Goal: Transaction & Acquisition: Purchase product/service

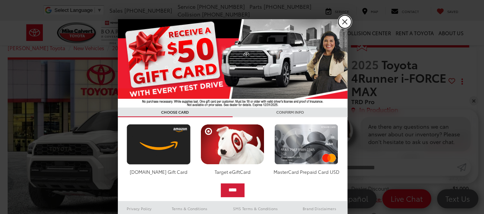
click at [339, 23] on link "X" at bounding box center [344, 21] width 13 height 13
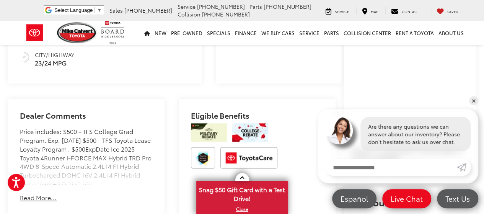
scroll to position [418, 0]
click at [472, 99] on link "✕" at bounding box center [473, 100] width 9 height 9
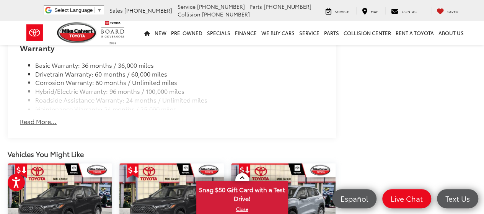
scroll to position [1004, 0]
click at [52, 125] on button "Read More..." at bounding box center [38, 121] width 37 height 9
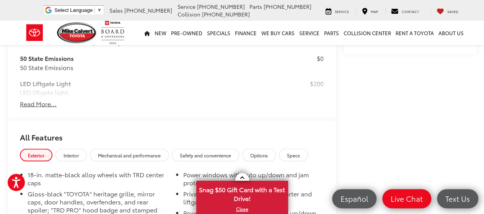
scroll to position [666, 0]
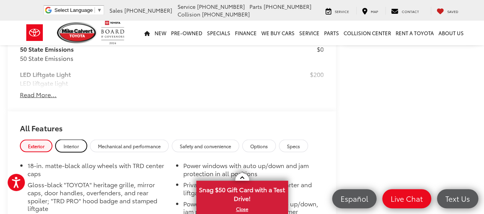
click at [77, 152] on link "Interior" at bounding box center [70, 145] width 31 height 13
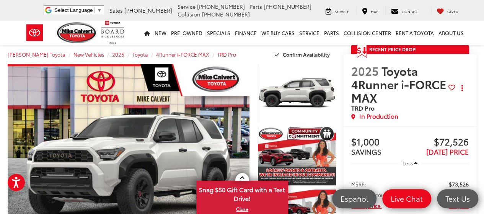
scroll to position [0, 0]
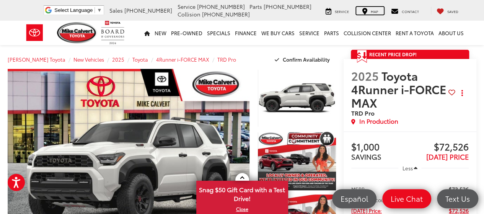
click at [371, 8] on div "Map" at bounding box center [370, 11] width 28 height 8
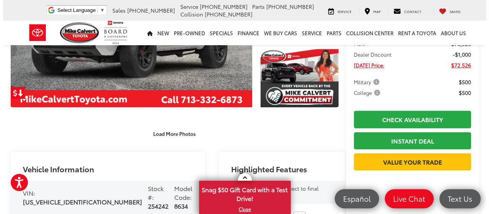
scroll to position [146, 0]
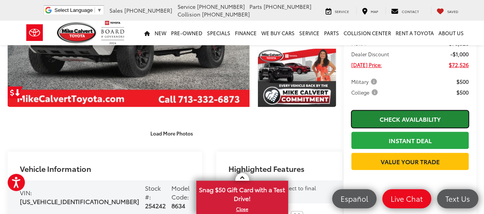
click at [376, 117] on link "Check Availability" at bounding box center [409, 118] width 117 height 17
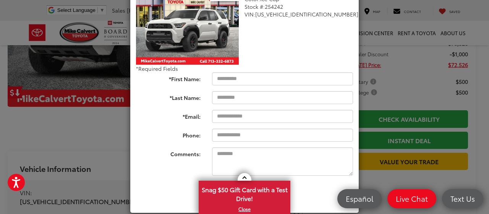
scroll to position [91, 0]
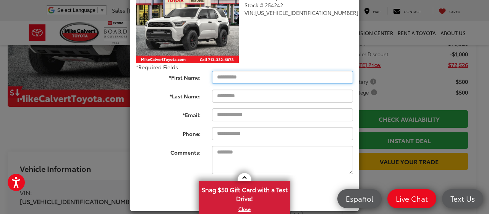
click at [260, 78] on input "*First Name:" at bounding box center [282, 77] width 141 height 13
type input "*****"
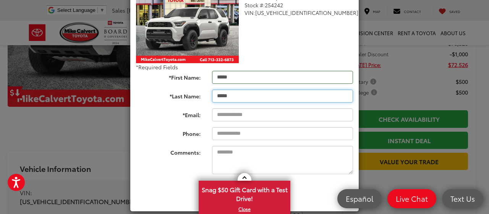
type input "*****"
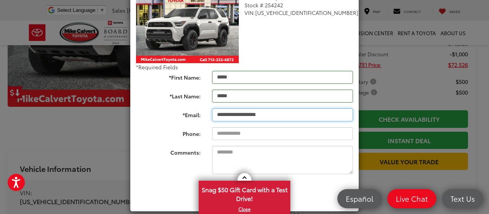
type input "**********"
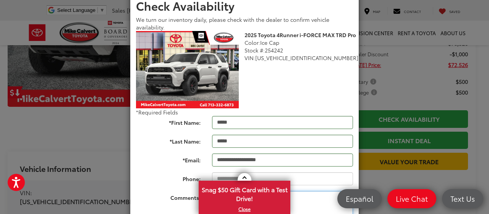
scroll to position [99, 0]
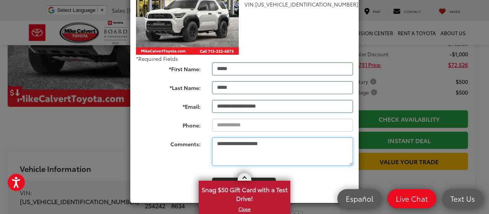
type textarea "**********"
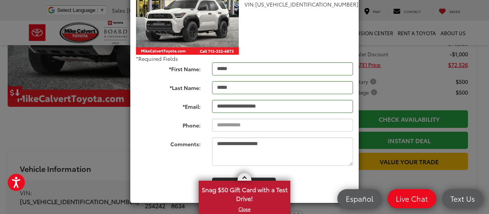
click at [246, 206] on link "X" at bounding box center [245, 209] width 90 height 8
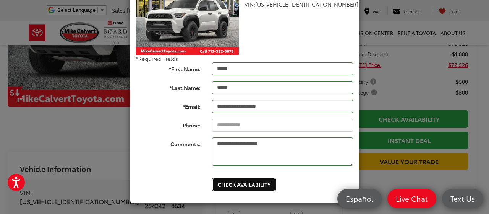
click at [239, 185] on button "Check Availability" at bounding box center [244, 184] width 64 height 14
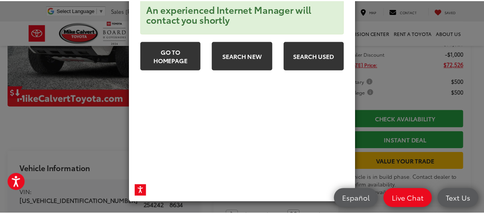
scroll to position [0, 0]
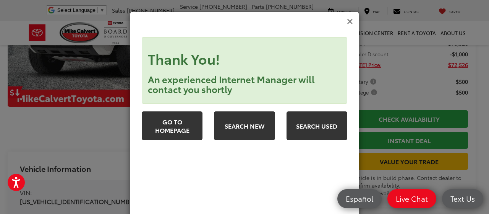
click at [347, 20] on icon "Close" at bounding box center [350, 22] width 6 height 8
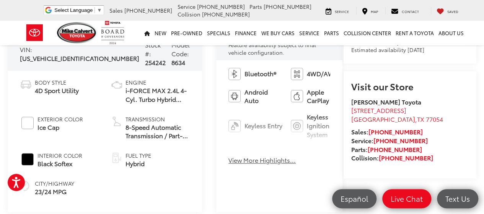
scroll to position [288, 0]
click at [231, 156] on button "View More Highlights..." at bounding box center [261, 160] width 67 height 9
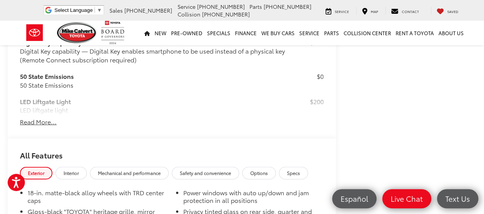
scroll to position [777, 0]
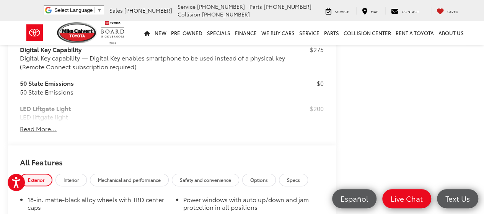
click at [47, 124] on button "Read More..." at bounding box center [38, 128] width 37 height 9
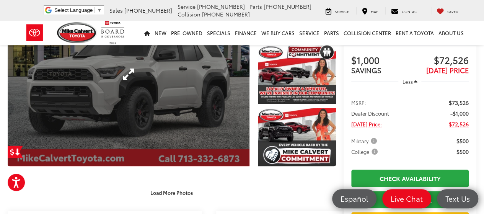
scroll to position [88, 0]
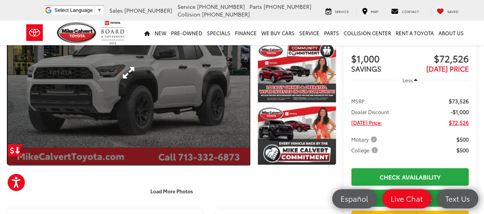
click at [130, 136] on link "Expand Photo 0" at bounding box center [129, 73] width 242 height 184
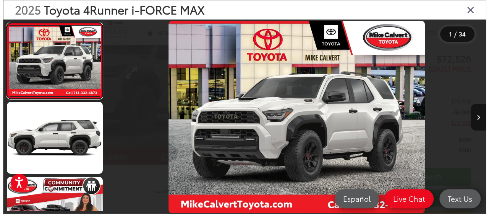
scroll to position [89, 0]
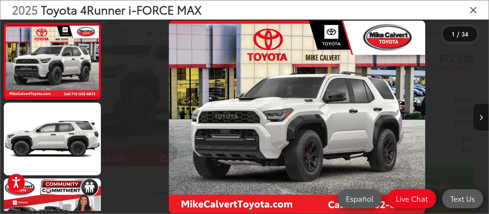
click at [483, 120] on button "Next image" at bounding box center [481, 117] width 15 height 27
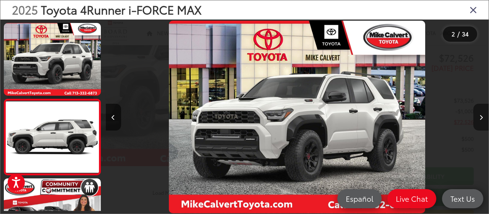
scroll to position [42, 0]
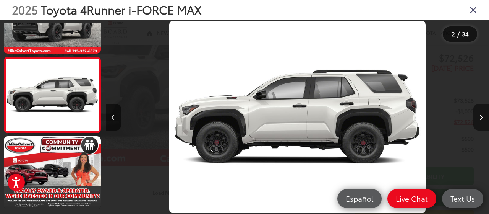
click at [483, 120] on button "Next image" at bounding box center [481, 117] width 15 height 27
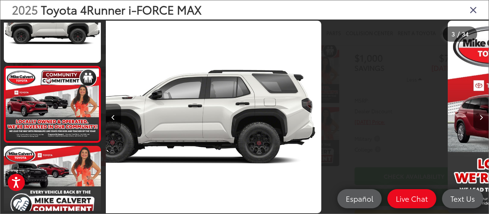
scroll to position [118, 0]
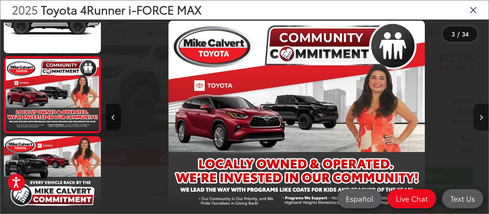
click at [483, 120] on button "Next image" at bounding box center [481, 117] width 15 height 27
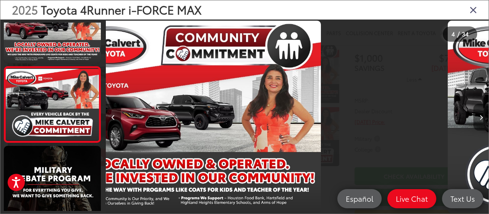
scroll to position [194, 0]
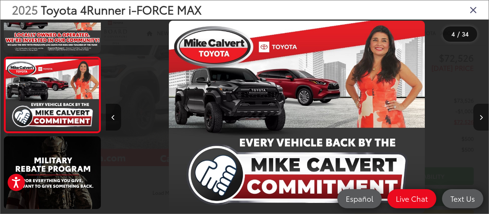
click at [483, 120] on button "Next image" at bounding box center [481, 117] width 15 height 27
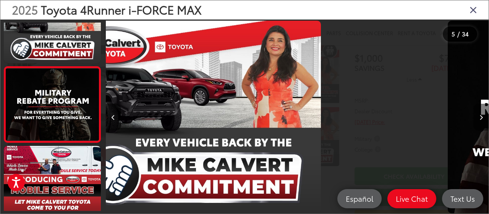
scroll to position [270, 0]
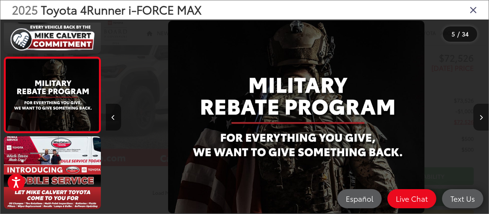
click at [483, 120] on button "Next image" at bounding box center [481, 117] width 15 height 27
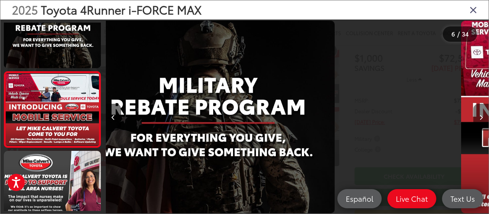
scroll to position [345, 0]
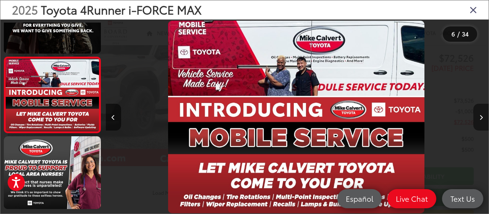
click at [483, 120] on button "Next image" at bounding box center [481, 117] width 15 height 27
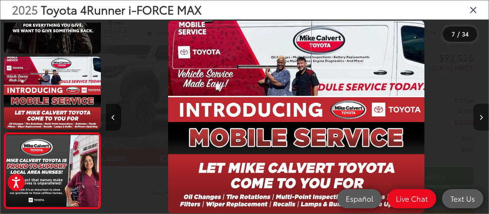
scroll to position [0, 0]
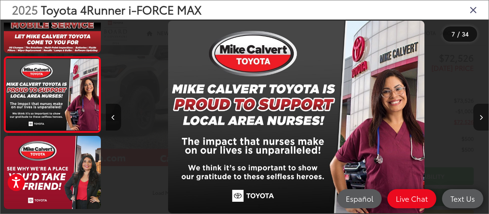
click at [483, 120] on button "Next image" at bounding box center [481, 117] width 15 height 27
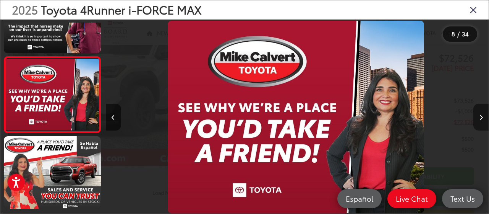
click at [483, 120] on button "Next image" at bounding box center [481, 117] width 15 height 27
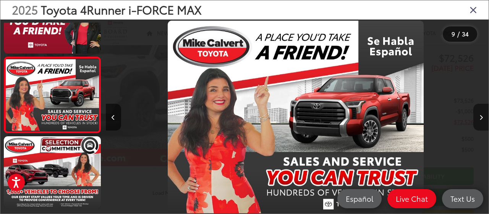
click at [483, 120] on button "Next image" at bounding box center [481, 117] width 15 height 27
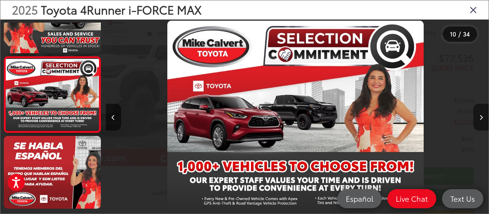
click at [483, 120] on button "Next image" at bounding box center [481, 117] width 15 height 27
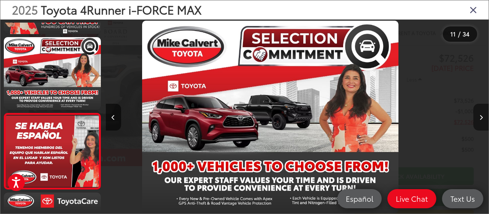
click at [483, 120] on button "Next image" at bounding box center [481, 117] width 15 height 27
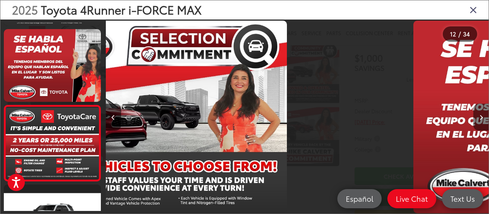
click at [483, 120] on button "Next image" at bounding box center [481, 117] width 15 height 27
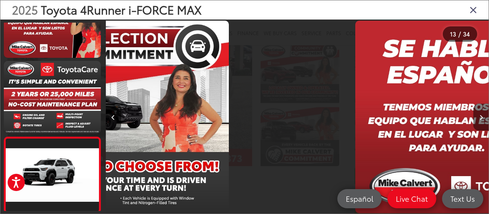
click at [483, 120] on button "Next image" at bounding box center [481, 117] width 15 height 27
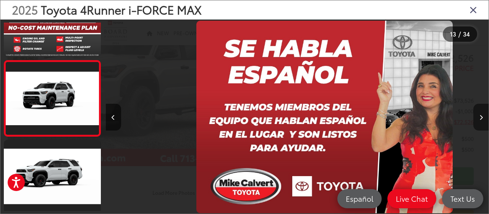
click at [483, 120] on button "Next image" at bounding box center [481, 117] width 15 height 27
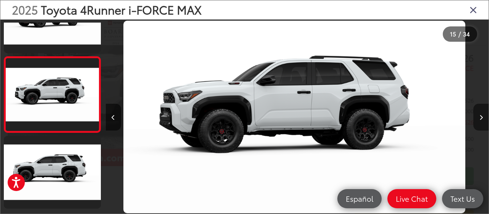
click at [483, 120] on button "Next image" at bounding box center [481, 117] width 15 height 27
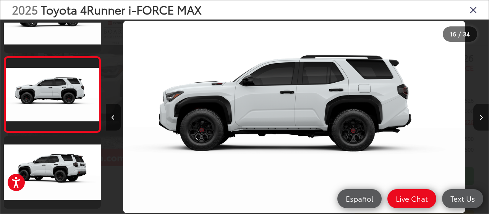
click at [483, 120] on button "Next image" at bounding box center [481, 117] width 15 height 27
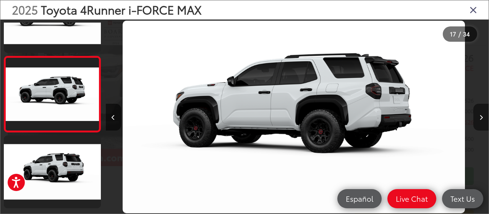
click at [483, 120] on button "Next image" at bounding box center [481, 117] width 15 height 27
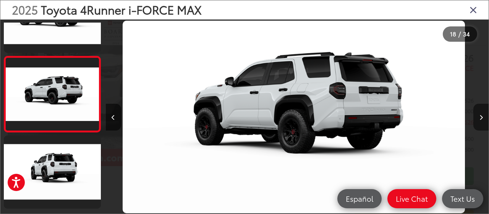
click at [483, 120] on button "Next image" at bounding box center [481, 117] width 15 height 27
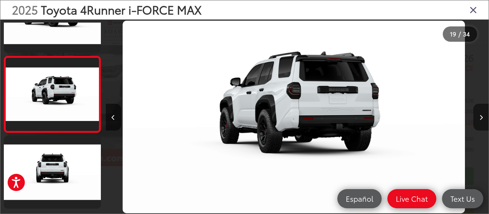
click at [483, 120] on button "Next image" at bounding box center [481, 117] width 15 height 27
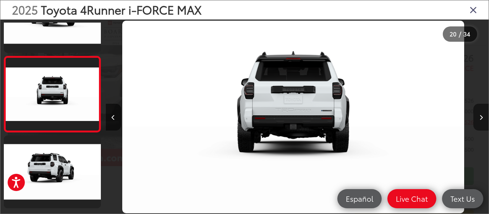
click at [483, 120] on button "Next image" at bounding box center [481, 117] width 15 height 27
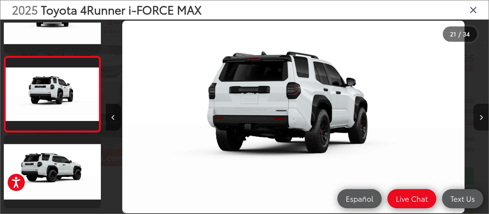
click at [483, 120] on button "Next image" at bounding box center [481, 117] width 15 height 27
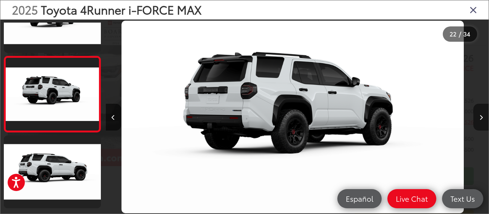
click at [483, 120] on button "Next image" at bounding box center [481, 117] width 15 height 27
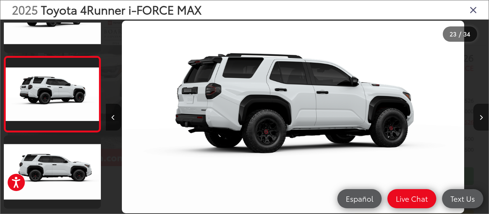
click at [483, 120] on button "Next image" at bounding box center [481, 117] width 15 height 27
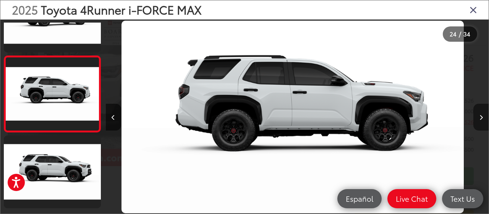
click at [483, 120] on button "Next image" at bounding box center [481, 117] width 15 height 27
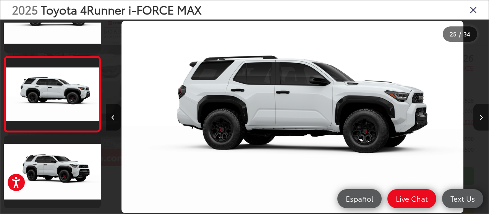
click at [483, 120] on button "Next image" at bounding box center [481, 117] width 15 height 27
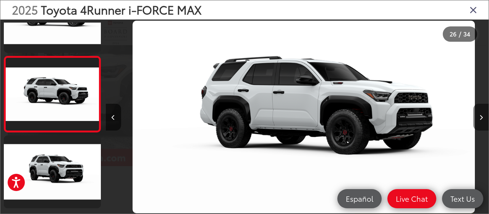
click at [483, 120] on button "Next image" at bounding box center [481, 117] width 15 height 27
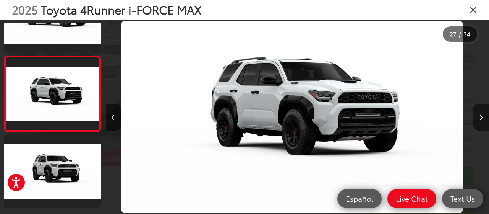
click at [483, 120] on button "Next image" at bounding box center [481, 117] width 15 height 27
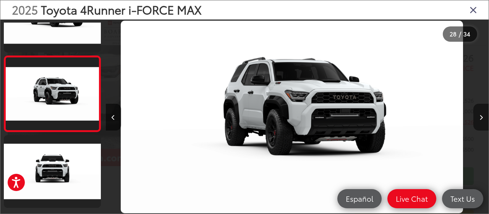
click at [483, 120] on button "Next image" at bounding box center [481, 117] width 15 height 27
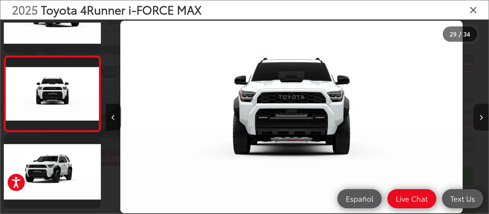
click at [483, 120] on button "Next image" at bounding box center [481, 117] width 15 height 27
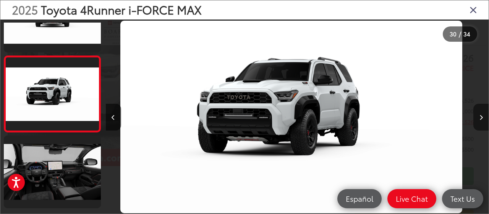
click at [483, 120] on button "Next image" at bounding box center [481, 117] width 15 height 27
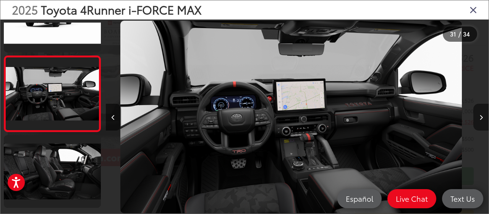
click at [483, 120] on button "Next image" at bounding box center [481, 117] width 15 height 27
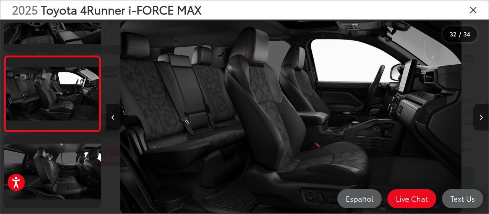
click at [483, 120] on button "Next image" at bounding box center [481, 117] width 15 height 27
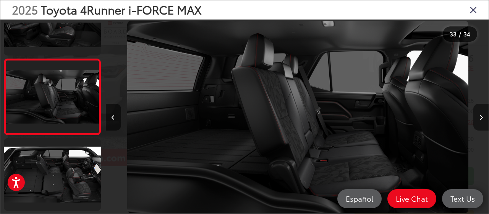
click at [483, 120] on button "Next image" at bounding box center [481, 117] width 15 height 27
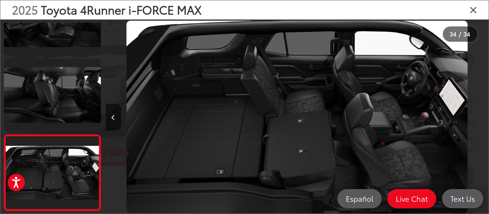
click at [483, 120] on div at bounding box center [441, 117] width 96 height 195
click at [474, 11] on icon "Close gallery" at bounding box center [474, 10] width 8 height 10
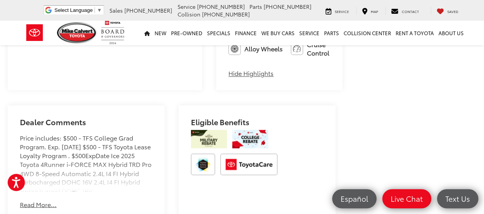
scroll to position [557, 0]
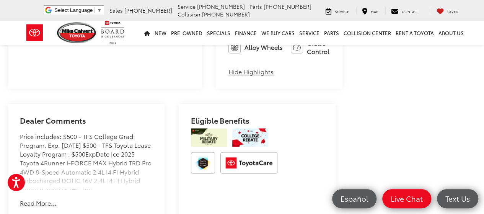
click at [44, 198] on button "Read More..." at bounding box center [38, 202] width 37 height 9
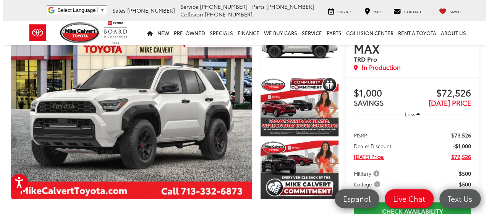
scroll to position [52, 0]
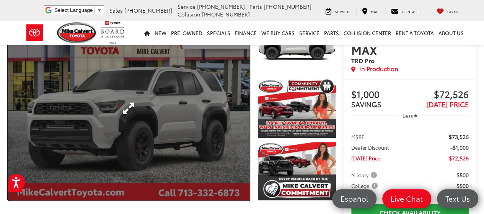
click at [128, 99] on link "Expand Photo 0" at bounding box center [129, 108] width 242 height 184
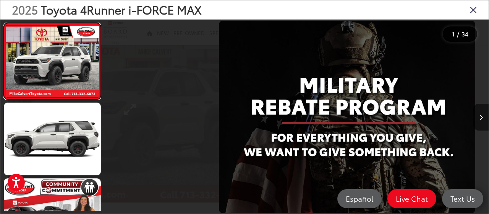
scroll to position [0, 0]
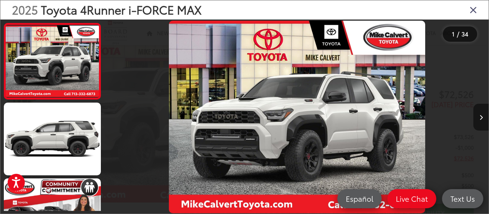
click at [476, 113] on button "Next image" at bounding box center [481, 117] width 15 height 27
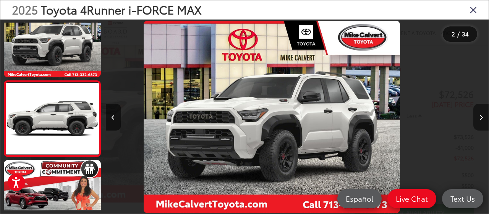
scroll to position [42, 0]
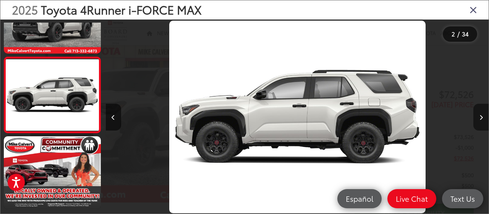
click at [476, 113] on button "Next image" at bounding box center [481, 117] width 15 height 27
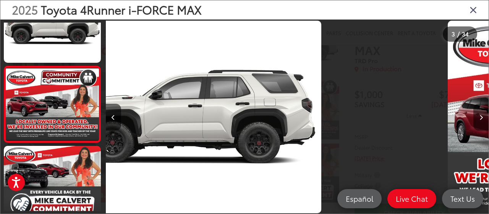
scroll to position [118, 0]
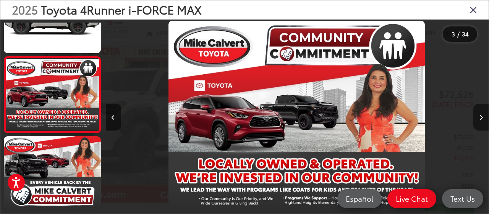
click at [476, 113] on button "Next image" at bounding box center [481, 117] width 15 height 27
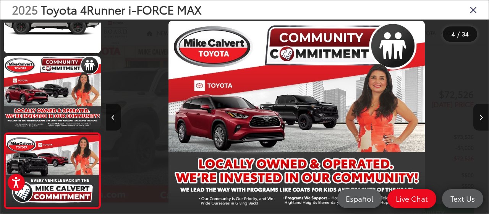
scroll to position [0, 800]
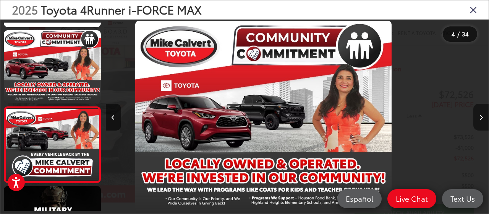
click at [476, 113] on button "Next image" at bounding box center [481, 117] width 15 height 27
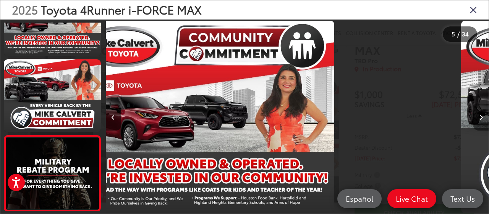
scroll to position [0, 895]
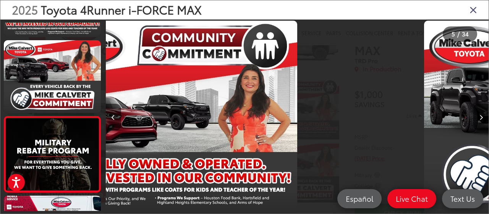
click at [476, 113] on button "Next image" at bounding box center [481, 117] width 15 height 27
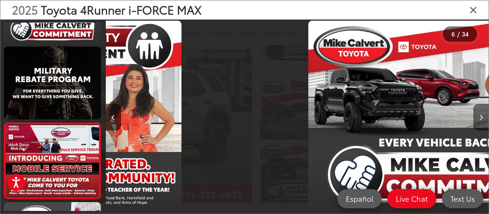
scroll to position [329, 0]
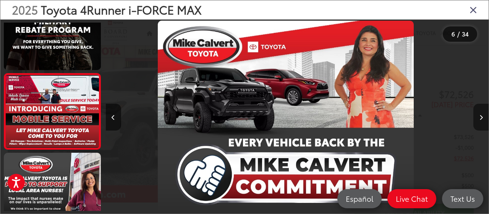
click at [476, 113] on button "Next image" at bounding box center [481, 117] width 15 height 27
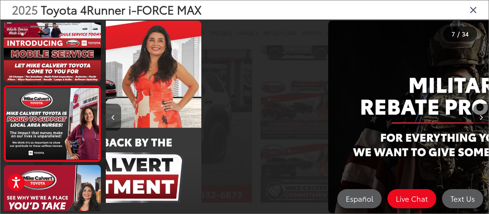
click at [476, 113] on button "Next image" at bounding box center [481, 117] width 15 height 27
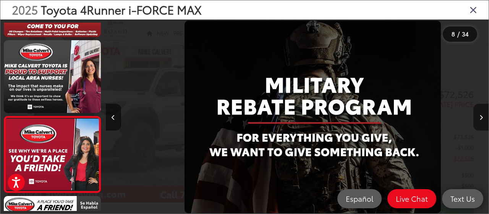
click at [476, 113] on button "Next image" at bounding box center [481, 117] width 15 height 27
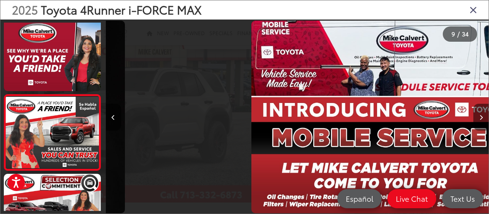
click at [476, 113] on button "Next image" at bounding box center [481, 117] width 15 height 27
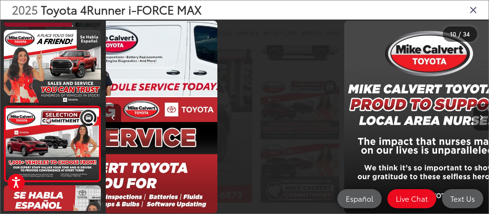
click at [476, 113] on button "Next image" at bounding box center [481, 117] width 15 height 27
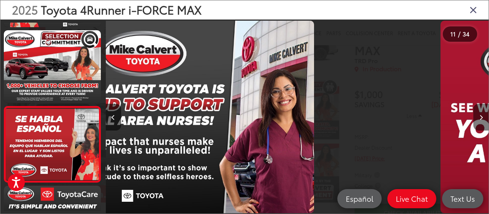
click at [476, 113] on button "Next image" at bounding box center [481, 117] width 15 height 27
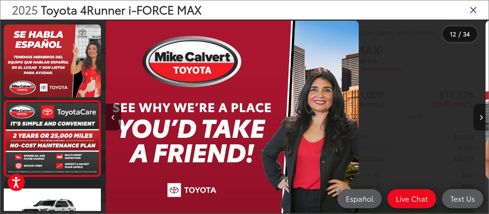
click at [476, 113] on button "Next image" at bounding box center [481, 117] width 15 height 27
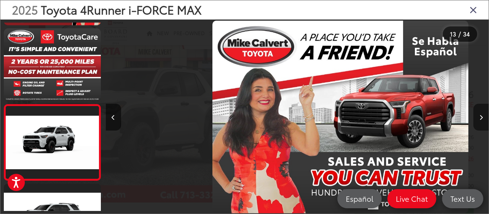
click at [476, 113] on button "Next image" at bounding box center [481, 117] width 15 height 27
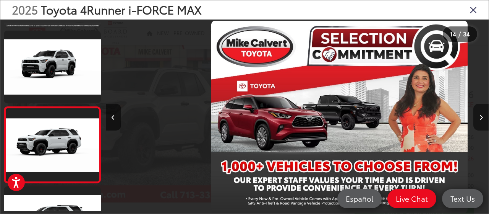
click at [476, 113] on button "Next image" at bounding box center [481, 117] width 15 height 27
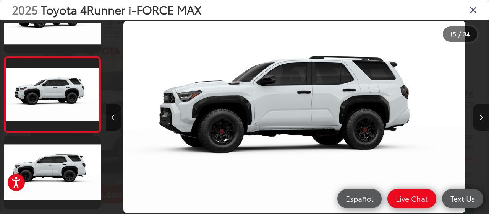
click at [476, 113] on button "Next image" at bounding box center [481, 117] width 15 height 27
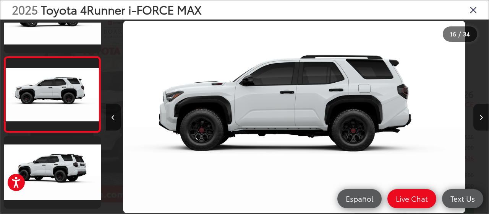
click at [476, 113] on button "Next image" at bounding box center [481, 117] width 15 height 27
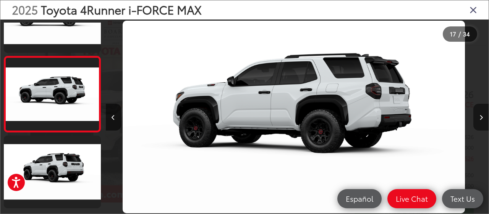
click at [476, 113] on button "Next image" at bounding box center [481, 117] width 15 height 27
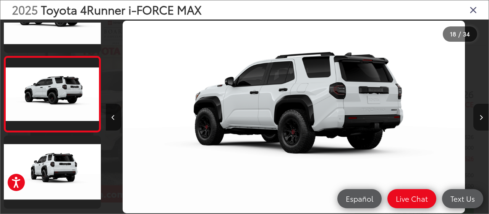
click at [476, 113] on button "Next image" at bounding box center [481, 117] width 15 height 27
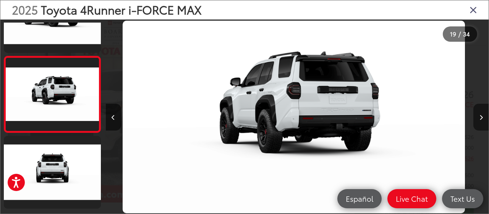
click at [476, 113] on button "Next image" at bounding box center [481, 117] width 15 height 27
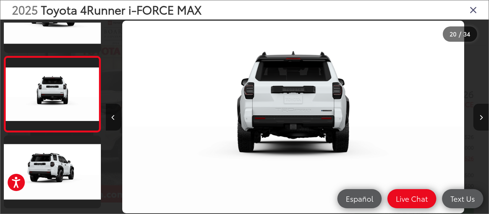
click at [476, 113] on button "Next image" at bounding box center [481, 117] width 15 height 27
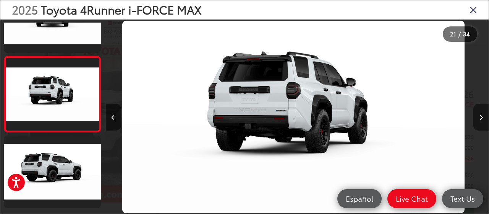
click at [476, 113] on button "Next image" at bounding box center [481, 117] width 15 height 27
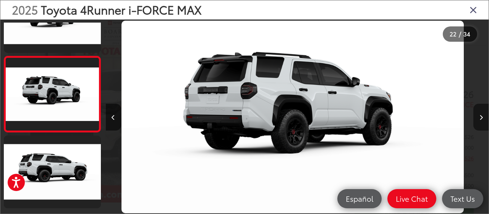
click at [476, 113] on button "Next image" at bounding box center [481, 117] width 15 height 27
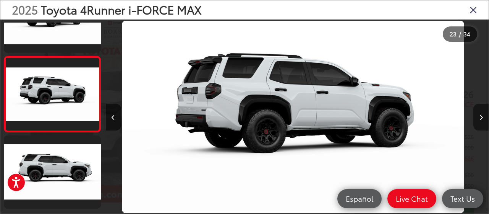
click at [476, 113] on button "Next image" at bounding box center [481, 117] width 15 height 27
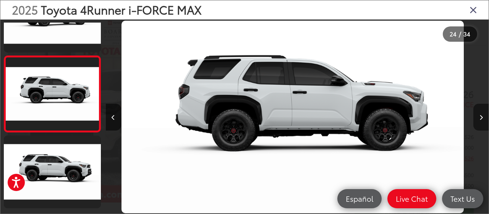
click at [476, 113] on button "Next image" at bounding box center [481, 117] width 15 height 27
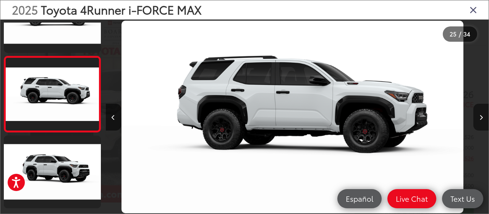
click at [476, 113] on button "Next image" at bounding box center [481, 117] width 15 height 27
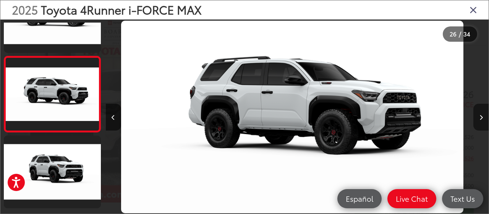
click at [476, 113] on button "Next image" at bounding box center [481, 117] width 15 height 27
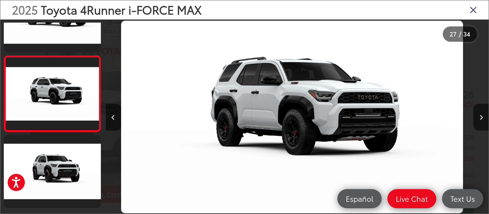
drag, startPoint x: 476, startPoint y: 113, endPoint x: 315, endPoint y: 127, distance: 162.0
click at [315, 127] on img "2025 Toyota 4Runner i-FORCE MAX TRD Pro 26" at bounding box center [292, 117] width 343 height 192
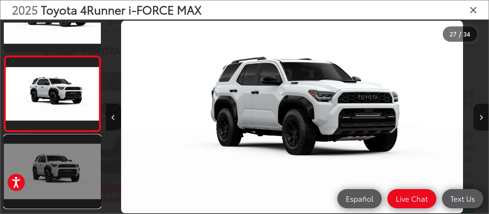
click at [70, 161] on link at bounding box center [52, 171] width 97 height 73
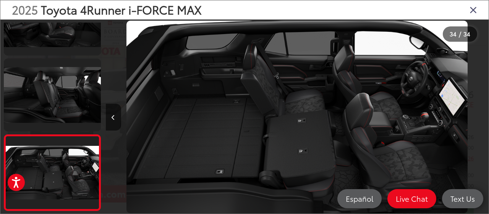
click at [474, 10] on icon "Close gallery" at bounding box center [474, 10] width 8 height 10
